Goal: Find specific page/section: Find specific page/section

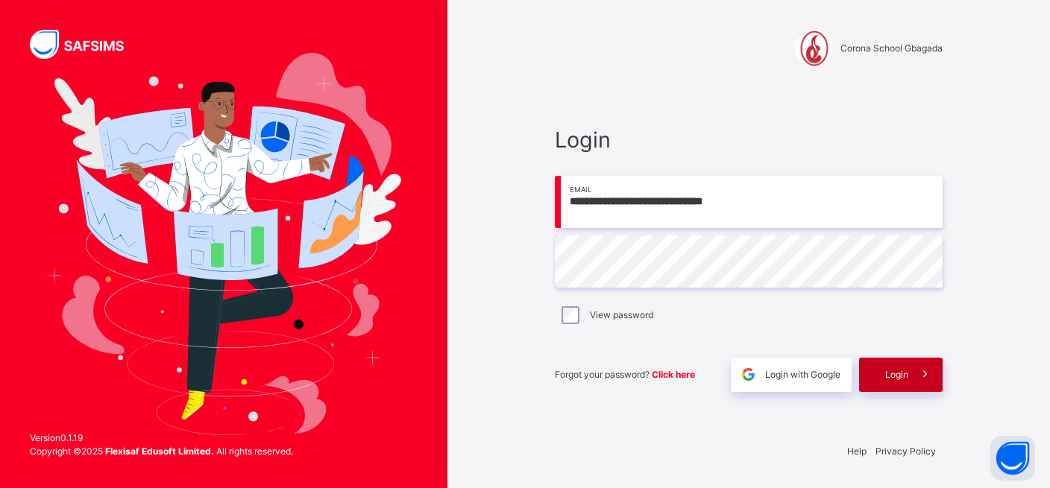
type input "**********"
click at [886, 377] on span "Login" at bounding box center [896, 374] width 23 height 13
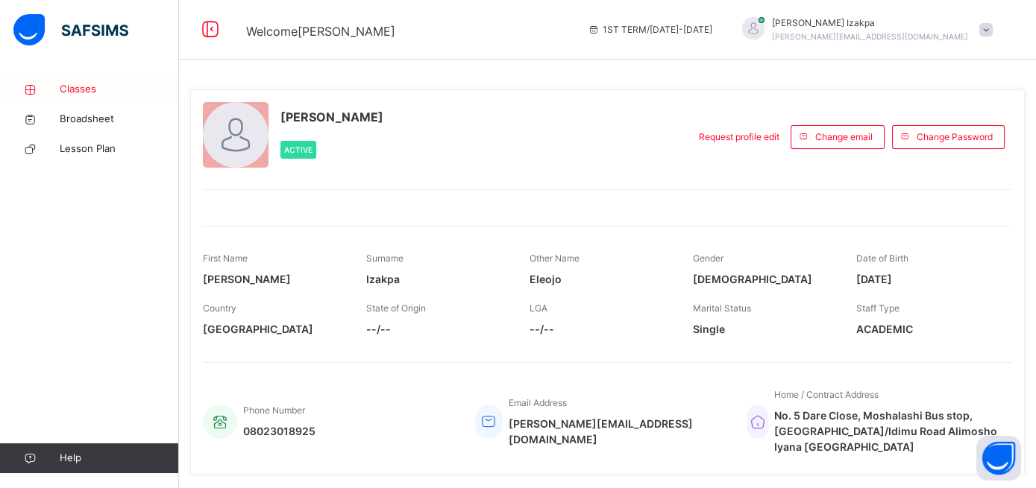
click at [89, 92] on span "Classes" at bounding box center [119, 89] width 119 height 15
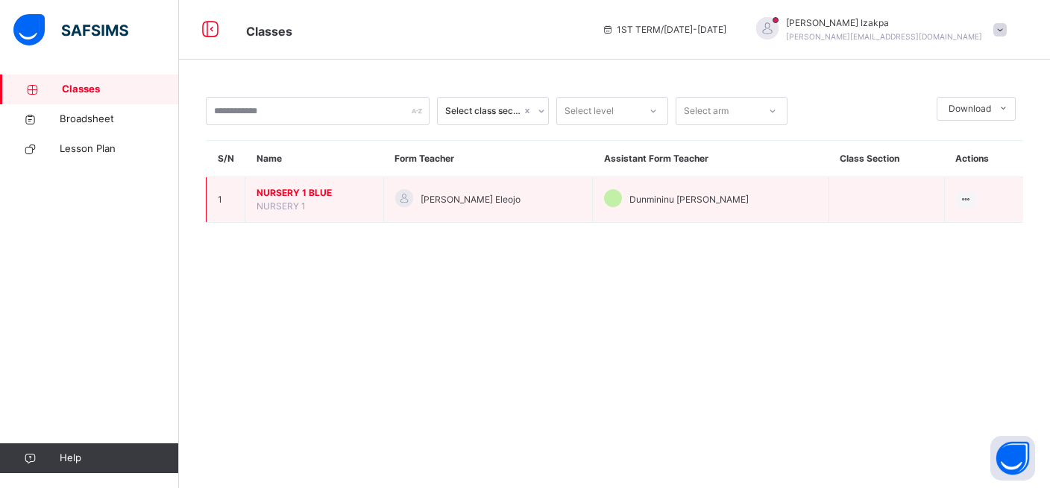
click at [280, 200] on span "NURSERY 1 BLUE" at bounding box center [315, 192] width 116 height 13
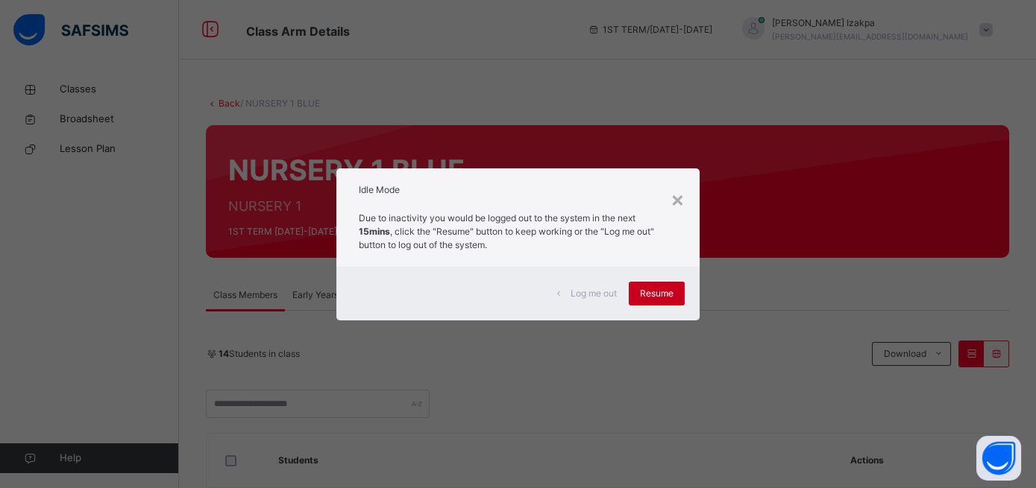
click at [673, 292] on span "Resume" at bounding box center [657, 293] width 34 height 13
click at [656, 288] on span "Resume" at bounding box center [657, 293] width 34 height 13
